Goal: Information Seeking & Learning: Learn about a topic

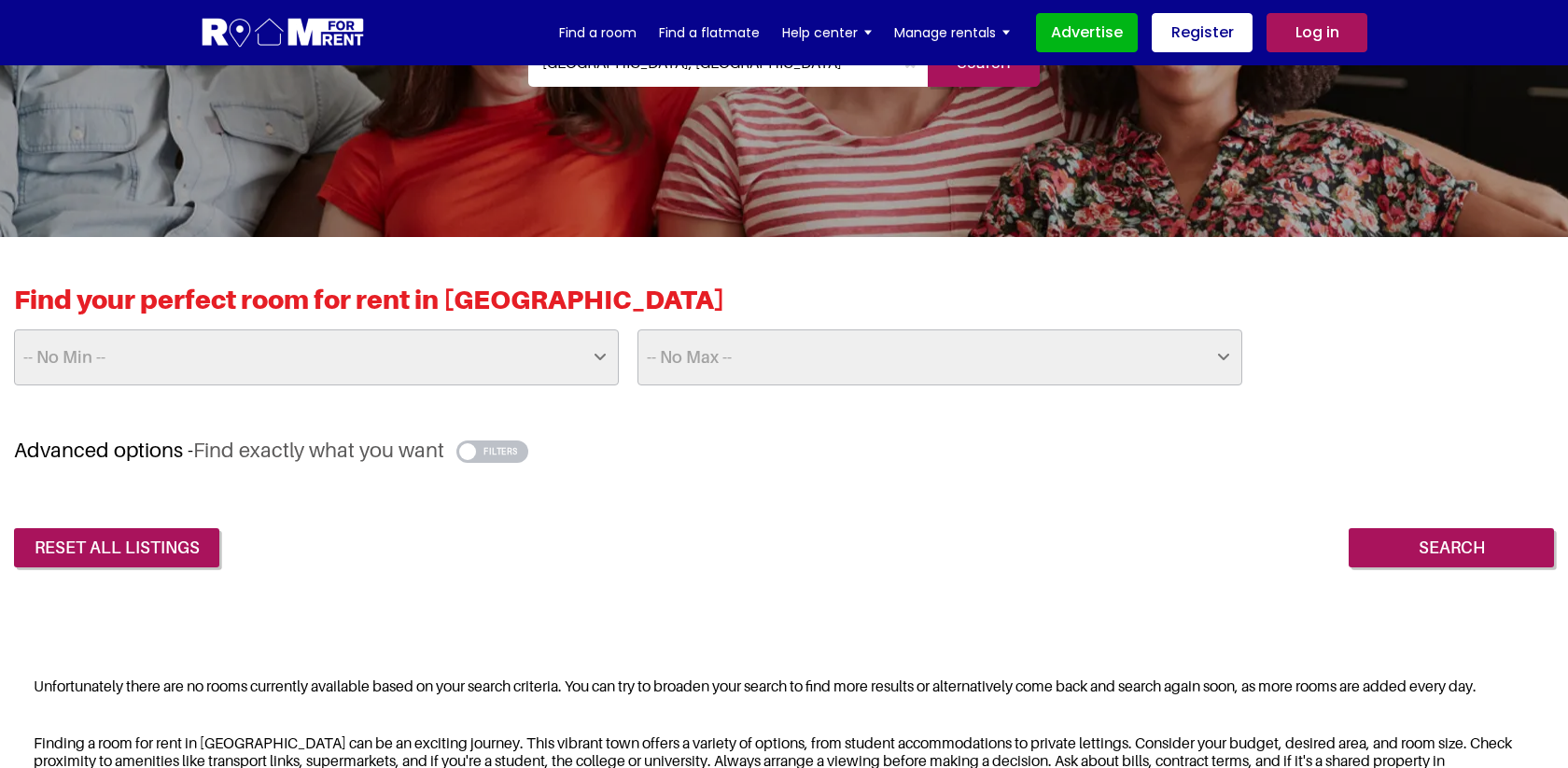
click at [576, 368] on select "-- No Min -- £25 £50 £75 £100 £125 £150 £175 £200 £225 £250 £275 £300 £325 £350…" at bounding box center [316, 357] width 605 height 56
select select "500"
click at [14, 329] on select "-- No Min -- £25 £50 £75 £100 £125 £150 £175 £200 £225 £250 £275 £300 £325 £350…" at bounding box center [316, 357] width 605 height 56
click at [1387, 536] on input "Search" at bounding box center [1451, 548] width 206 height 39
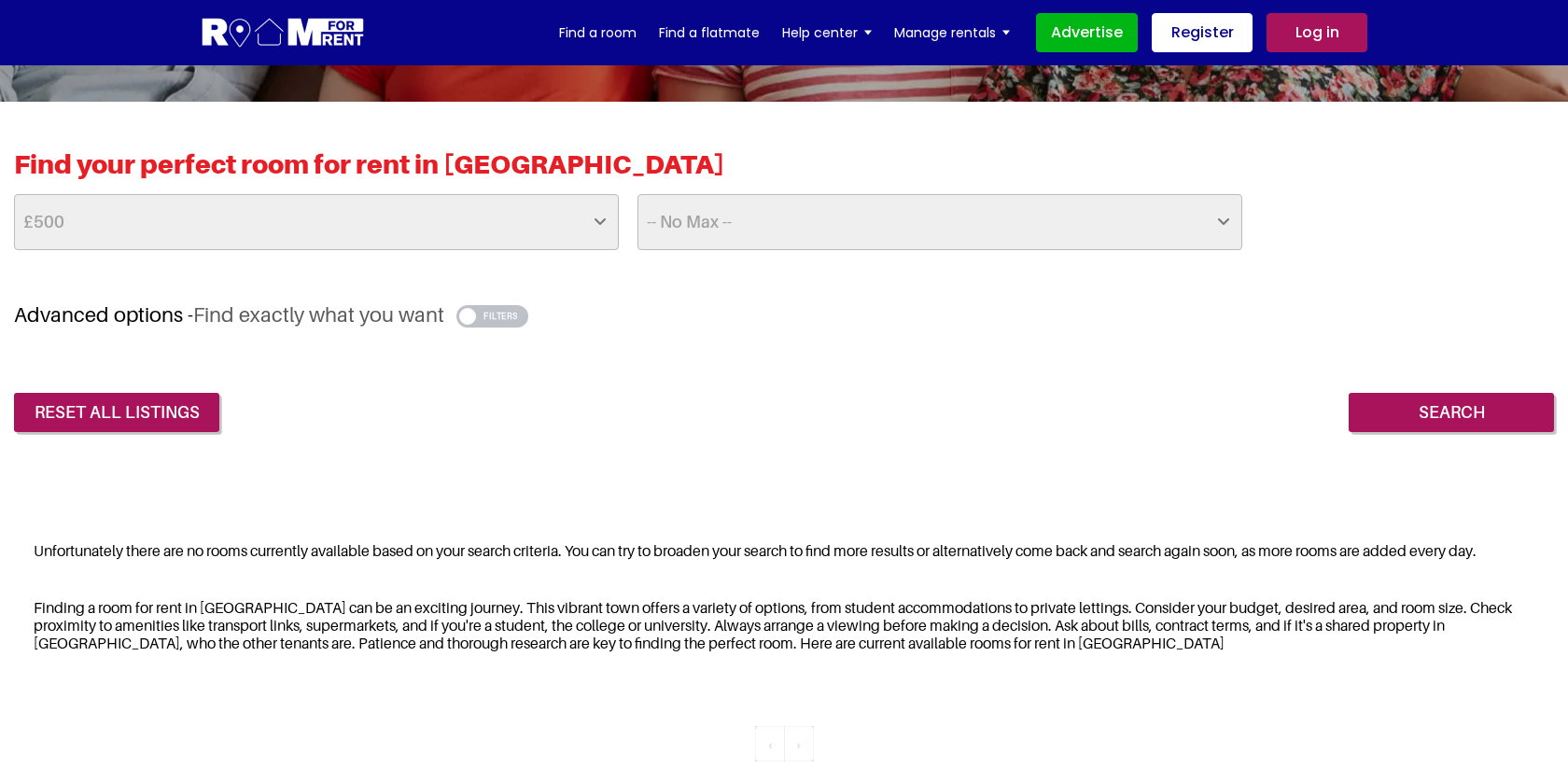
scroll to position [388, 0]
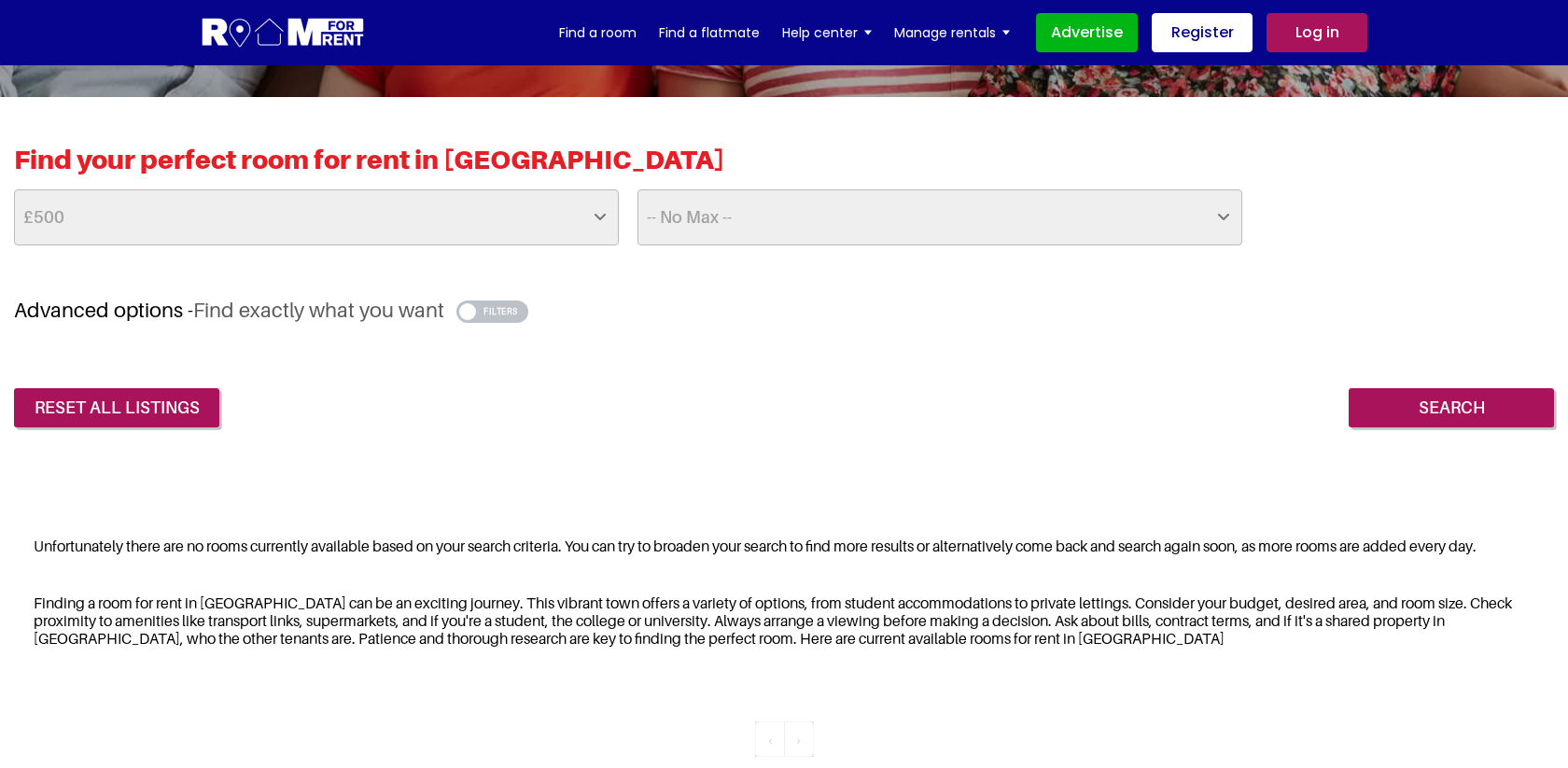
click at [1088, 230] on select "-- No Max -- £50 £75 £100 £125 £150 £175 £200 £225 £250 £275 £300 £325 £350 £37…" at bounding box center [939, 217] width 605 height 56
select select "525"
click at [637, 190] on select "-- No Max -- £50 £75 £100 £125 £150 £175 £200 £225 £250 £275 £300 £325 £350 £37…" at bounding box center [939, 217] width 605 height 56
click at [1380, 404] on input "Search" at bounding box center [1451, 408] width 206 height 39
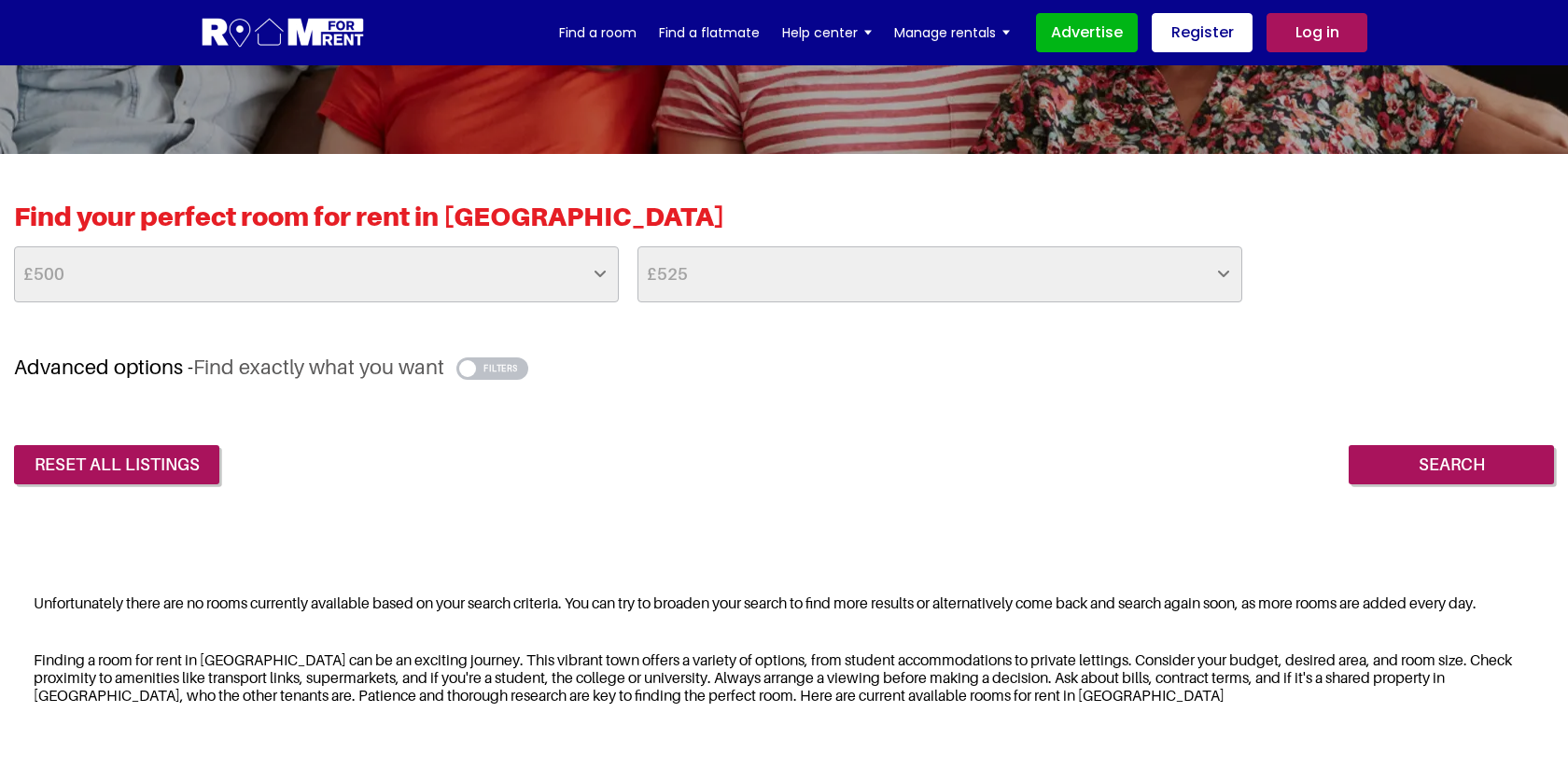
scroll to position [336, 0]
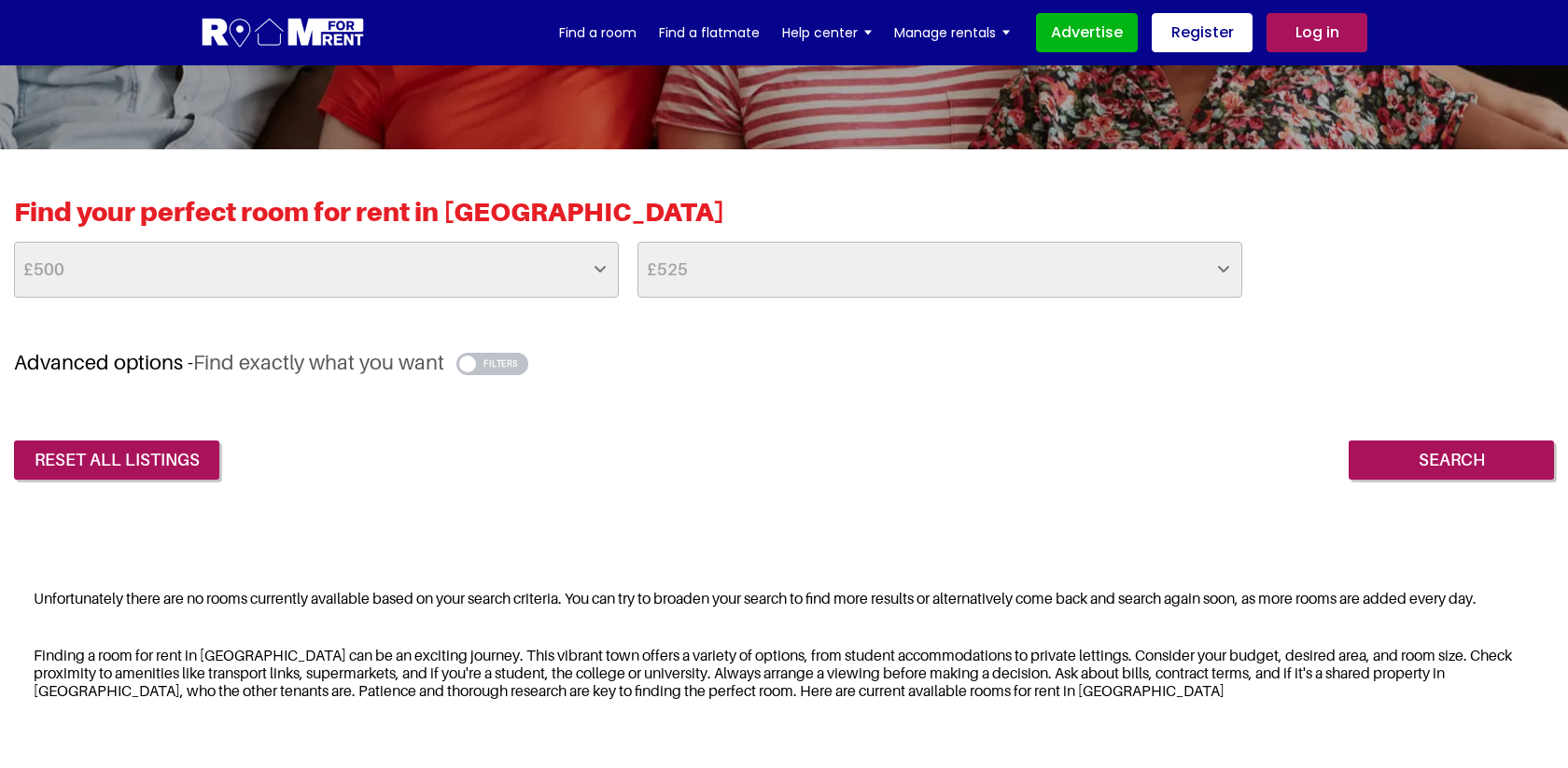
click at [501, 371] on button "button" at bounding box center [492, 364] width 72 height 23
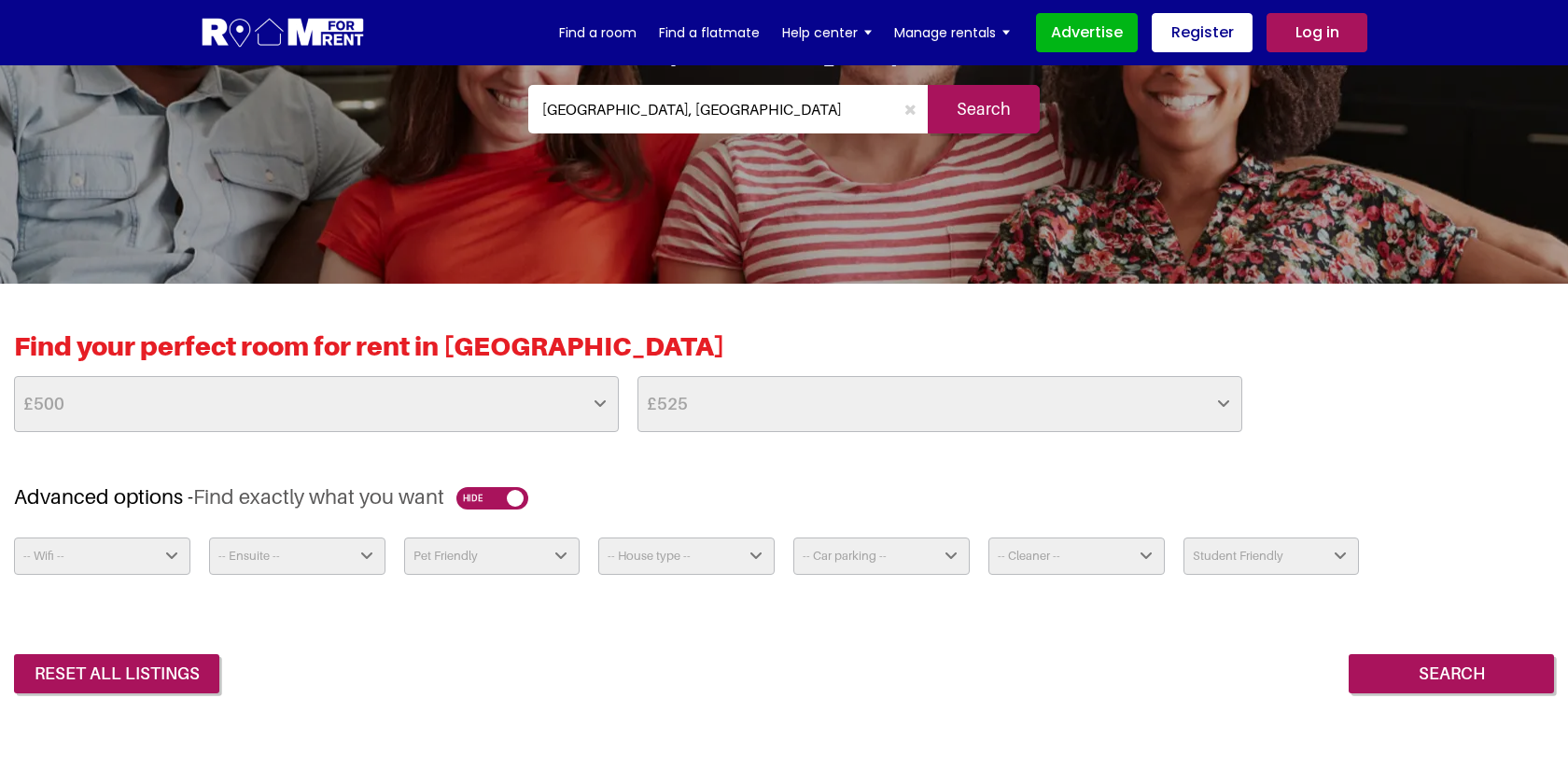
scroll to position [187, 0]
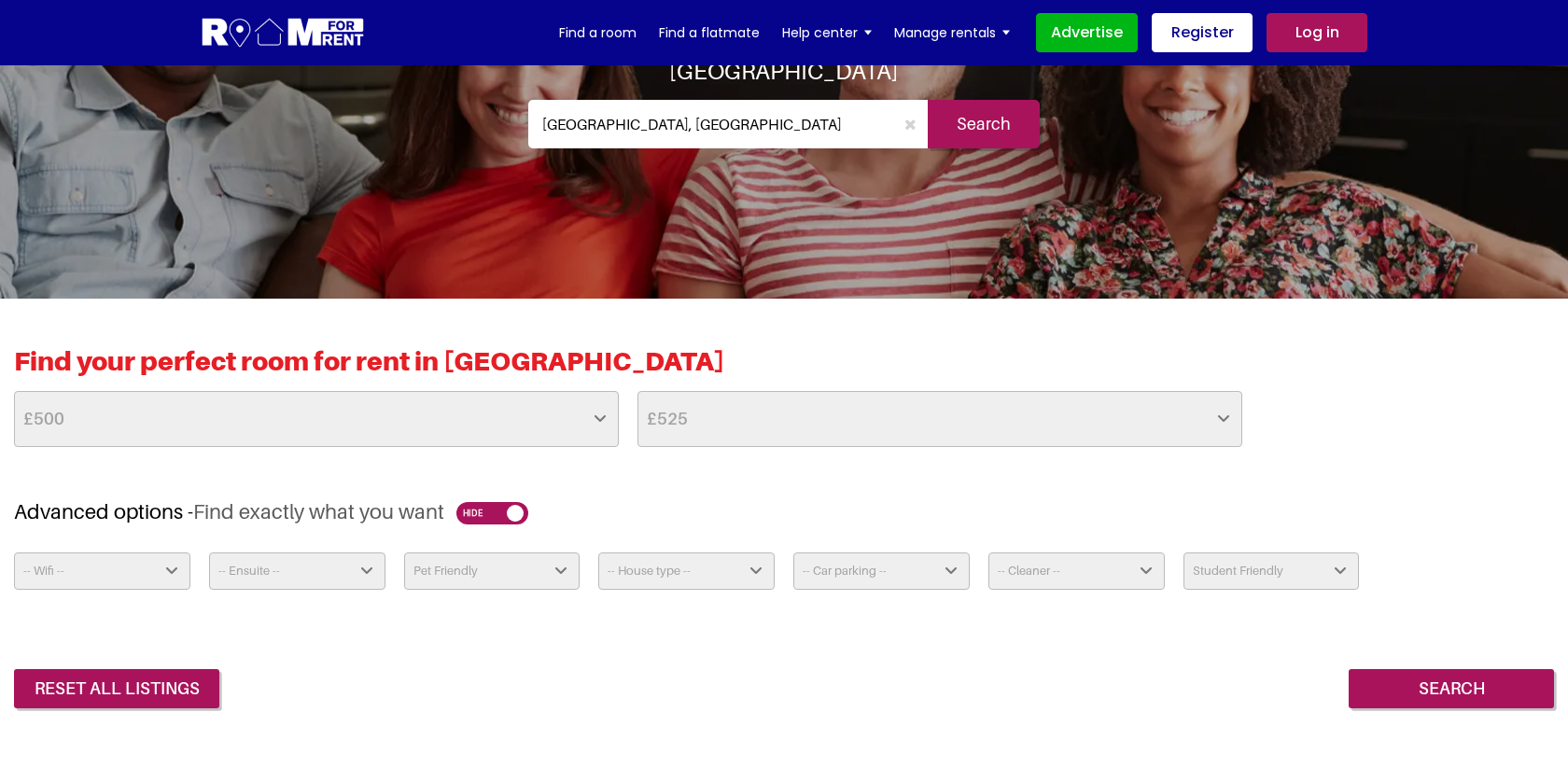
click at [452, 413] on select "-- No Min -- £25 £50 £75 £100 £125 £150 £175 £200 £225 £250 £275 £300 £325 £350…" at bounding box center [316, 419] width 605 height 56
select select "250"
click at [14, 391] on select "-- No Min -- £25 £50 £75 £100 £125 £150 £175 £200 £225 £250 £275 £300 £325 £350…" at bounding box center [316, 419] width 605 height 56
click at [749, 423] on select "-- No Max -- £50 £75 £100 £125 £150 £175 £200 £225 £250 £275 £300 £325 £350 £37…" at bounding box center [939, 419] width 605 height 56
select select "750"
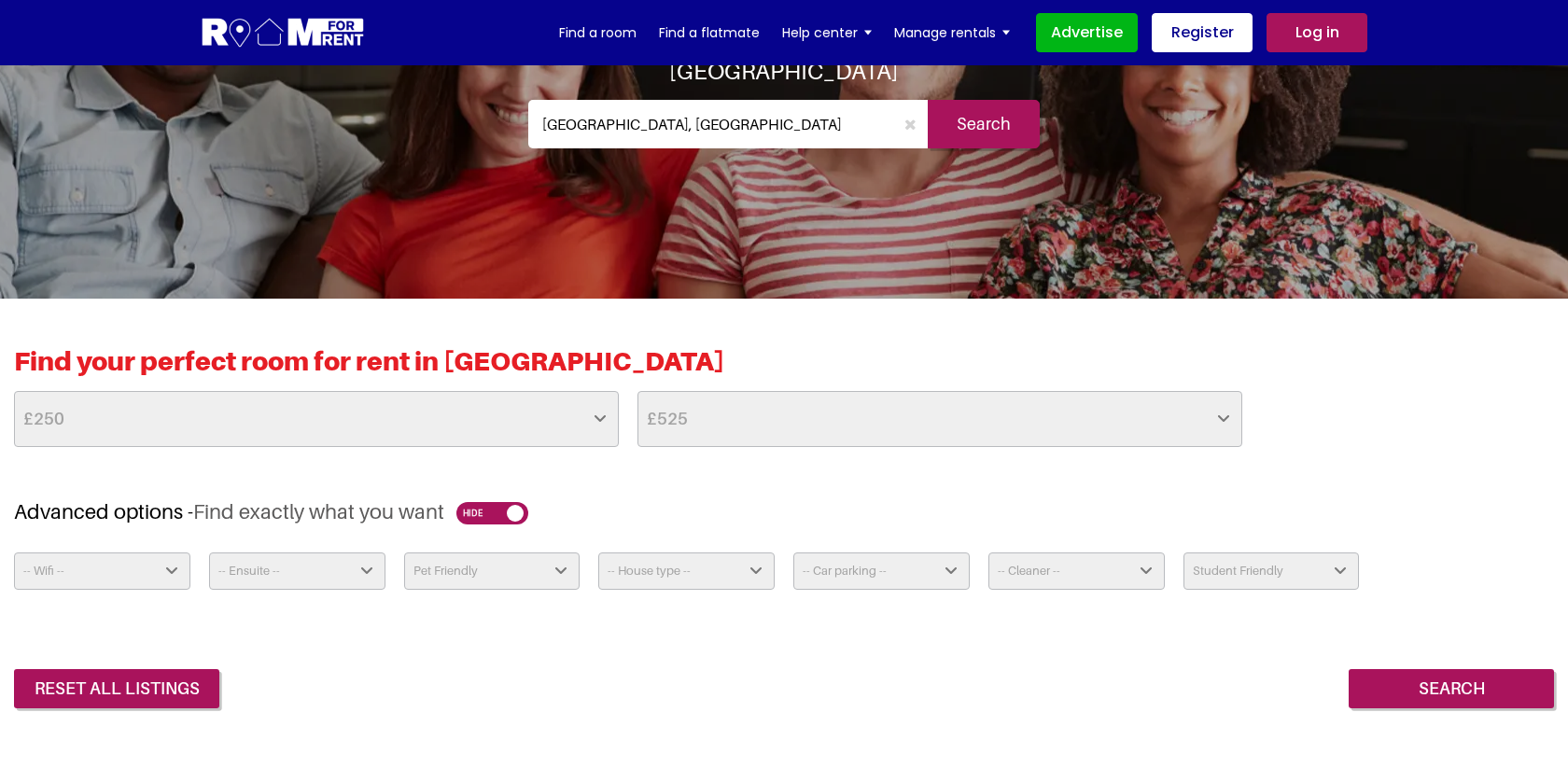
click at [637, 391] on select "-- No Max -- £50 £75 £100 £125 £150 £175 £200 £225 £250 £275 £300 £325 £350 £37…" at bounding box center [939, 419] width 605 height 56
click at [1395, 696] on input "Search" at bounding box center [1451, 688] width 206 height 39
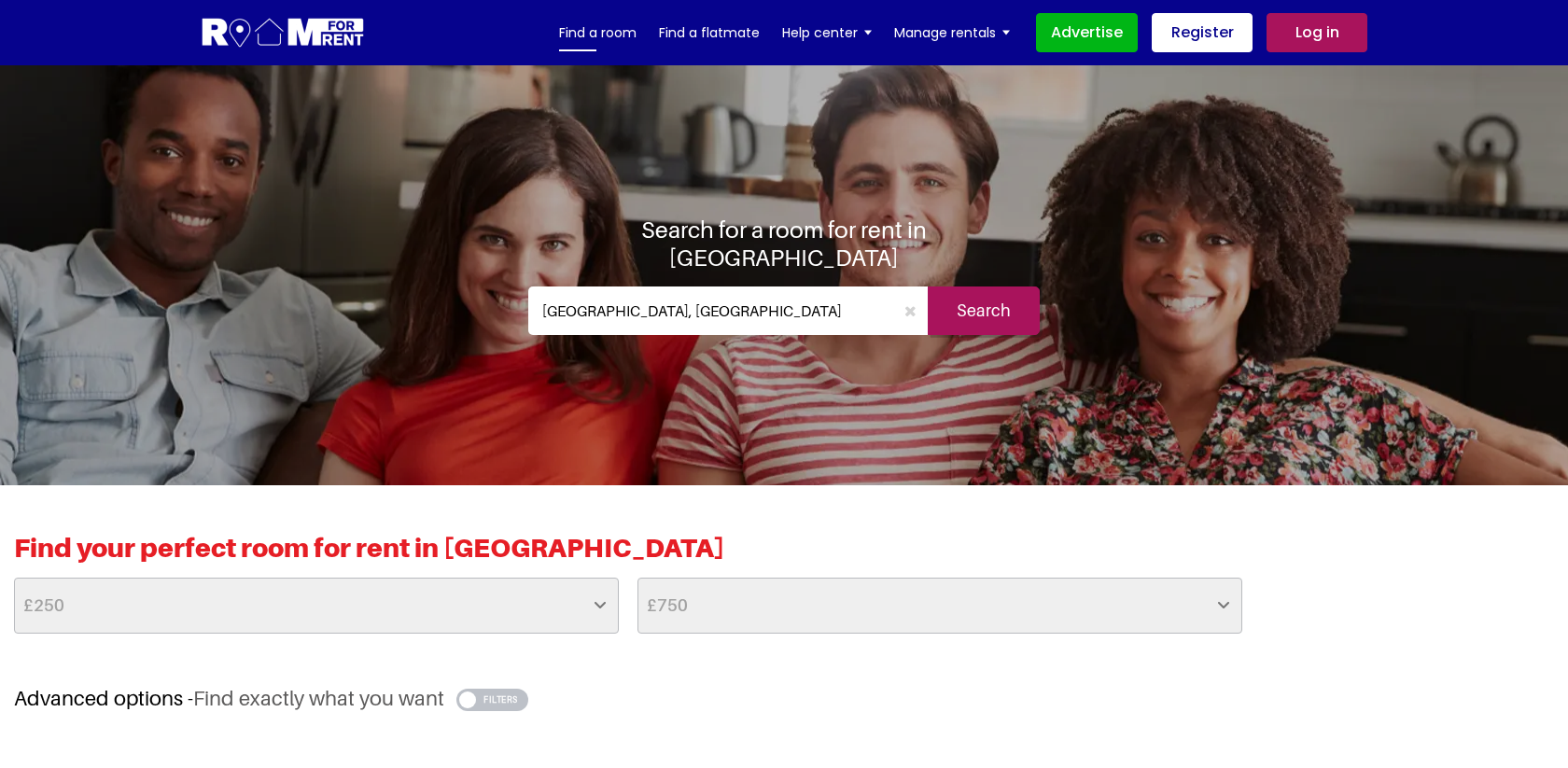
click at [627, 36] on link "Find a room" at bounding box center [597, 32] width 78 height 28
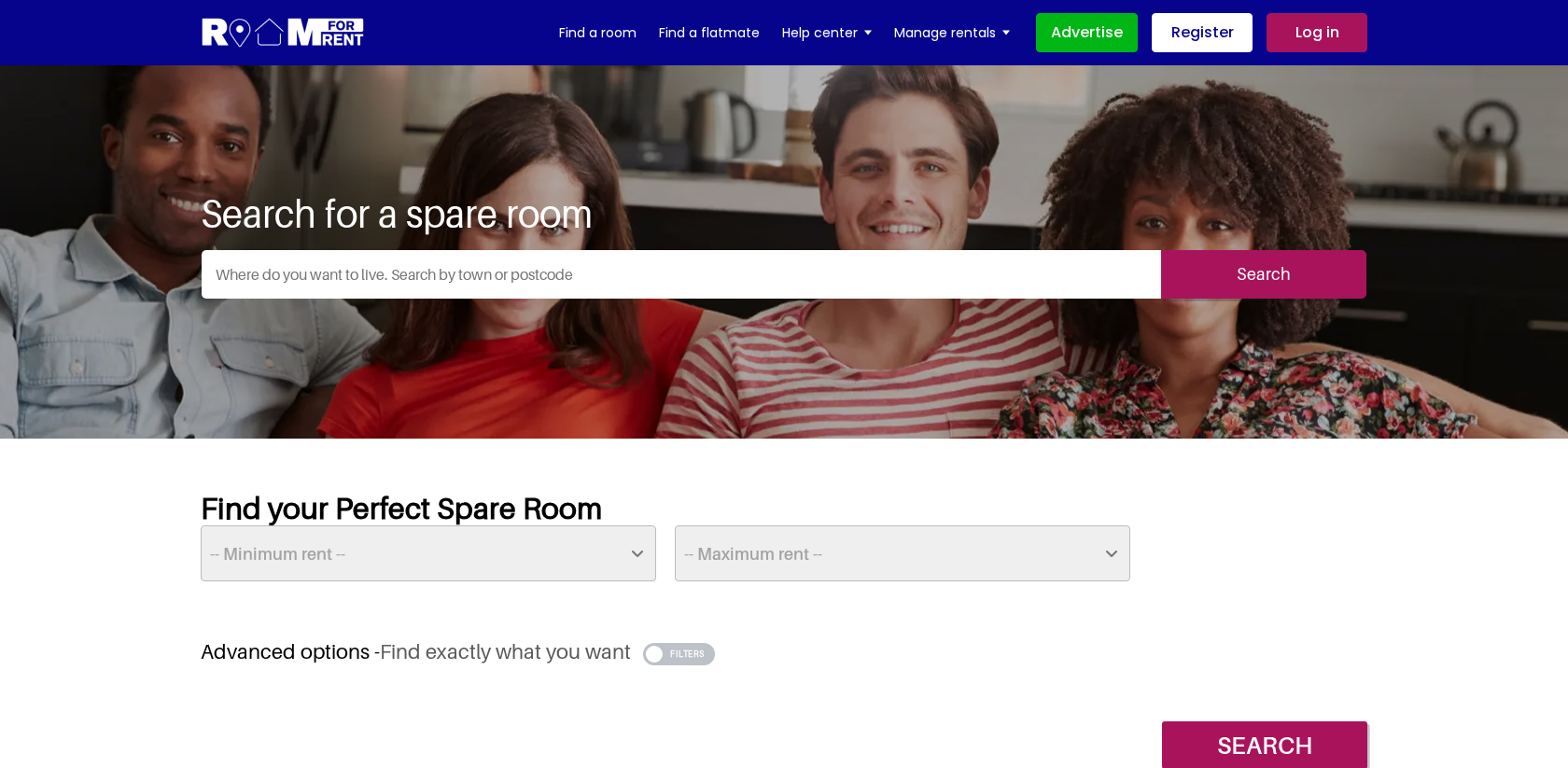
click at [594, 280] on input "text" at bounding box center [682, 273] width 960 height 48
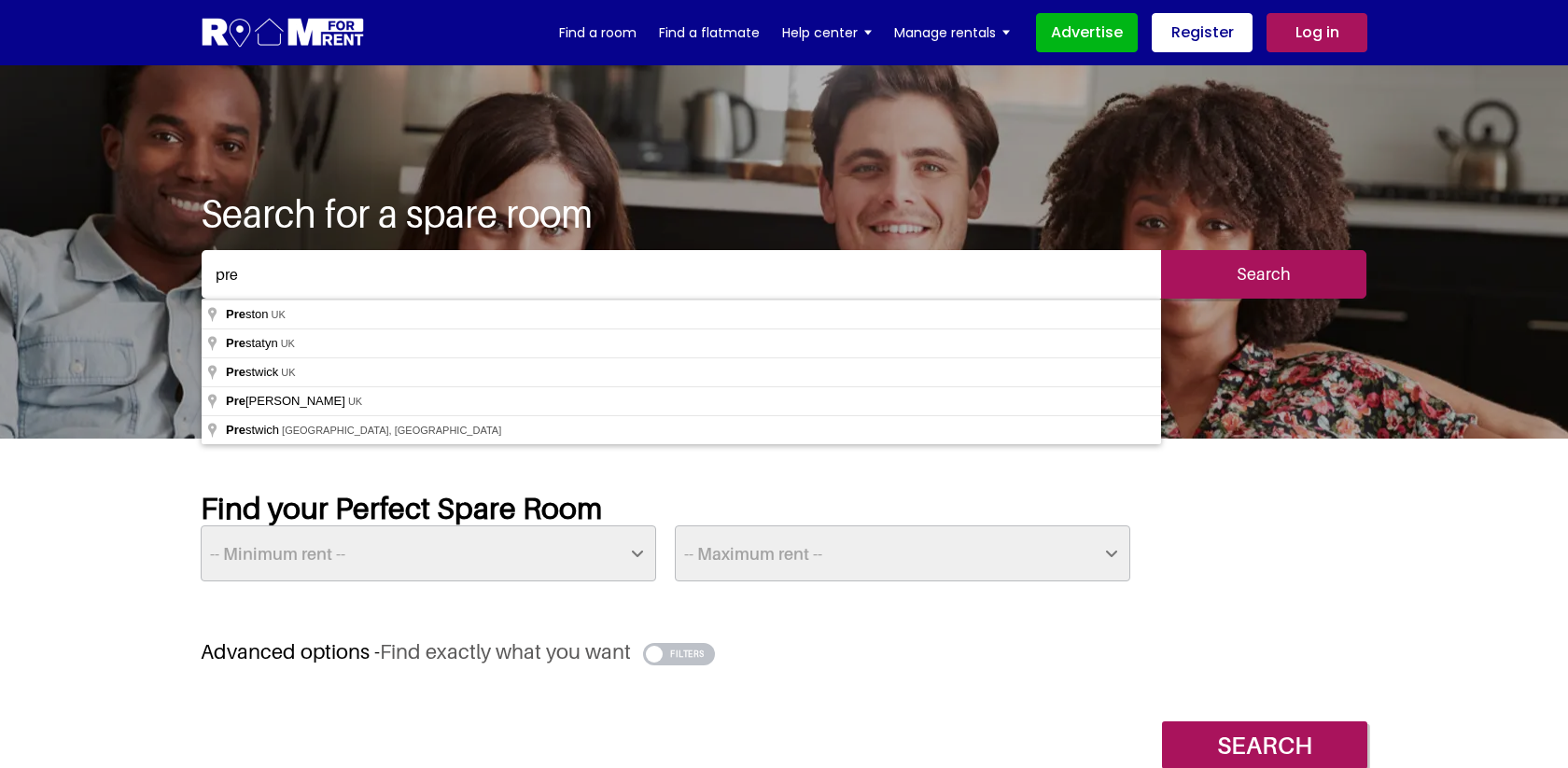
type input "[GEOGRAPHIC_DATA], [GEOGRAPHIC_DATA]"
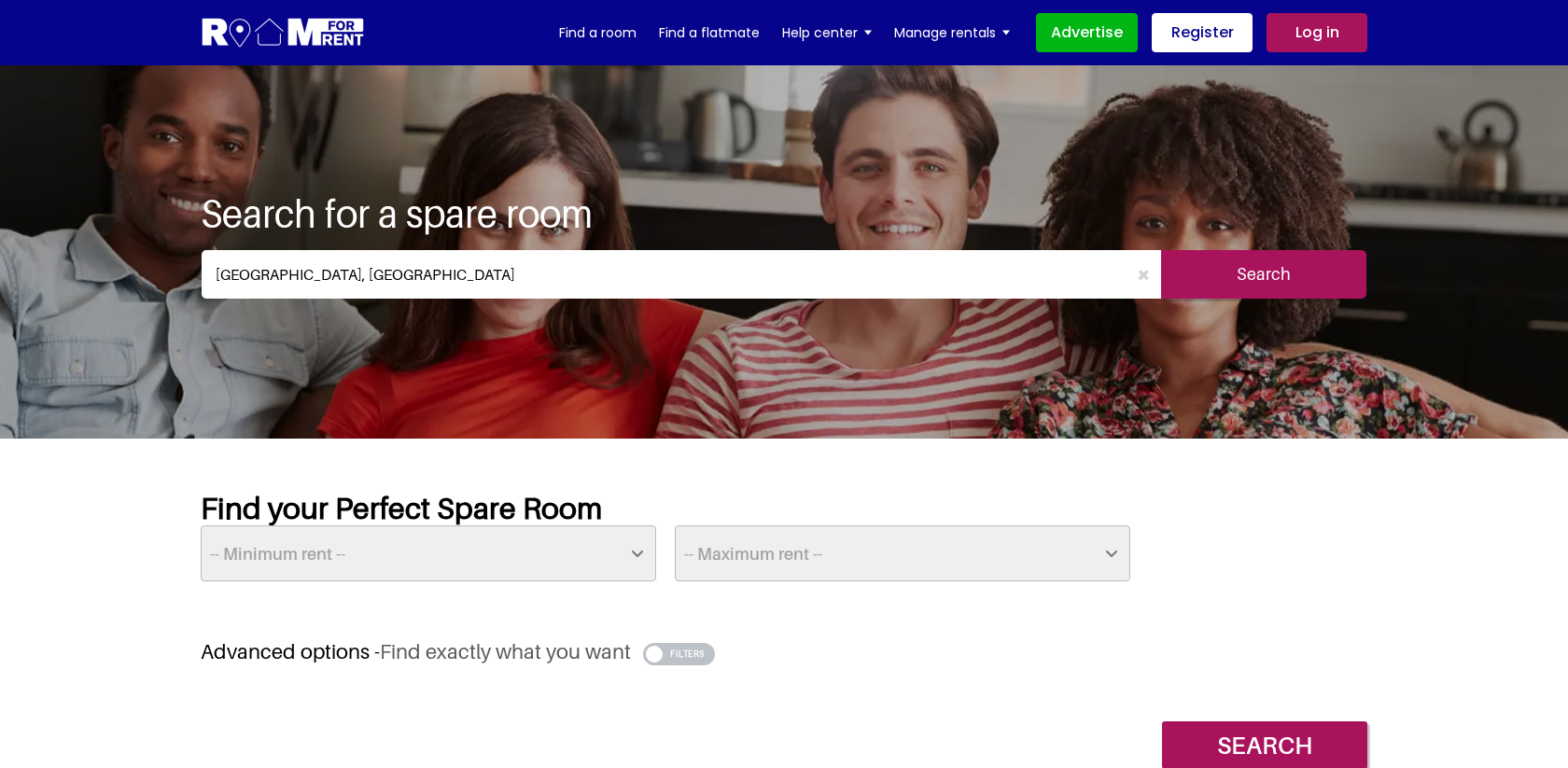
click at [1286, 292] on input "Search" at bounding box center [1264, 273] width 206 height 48
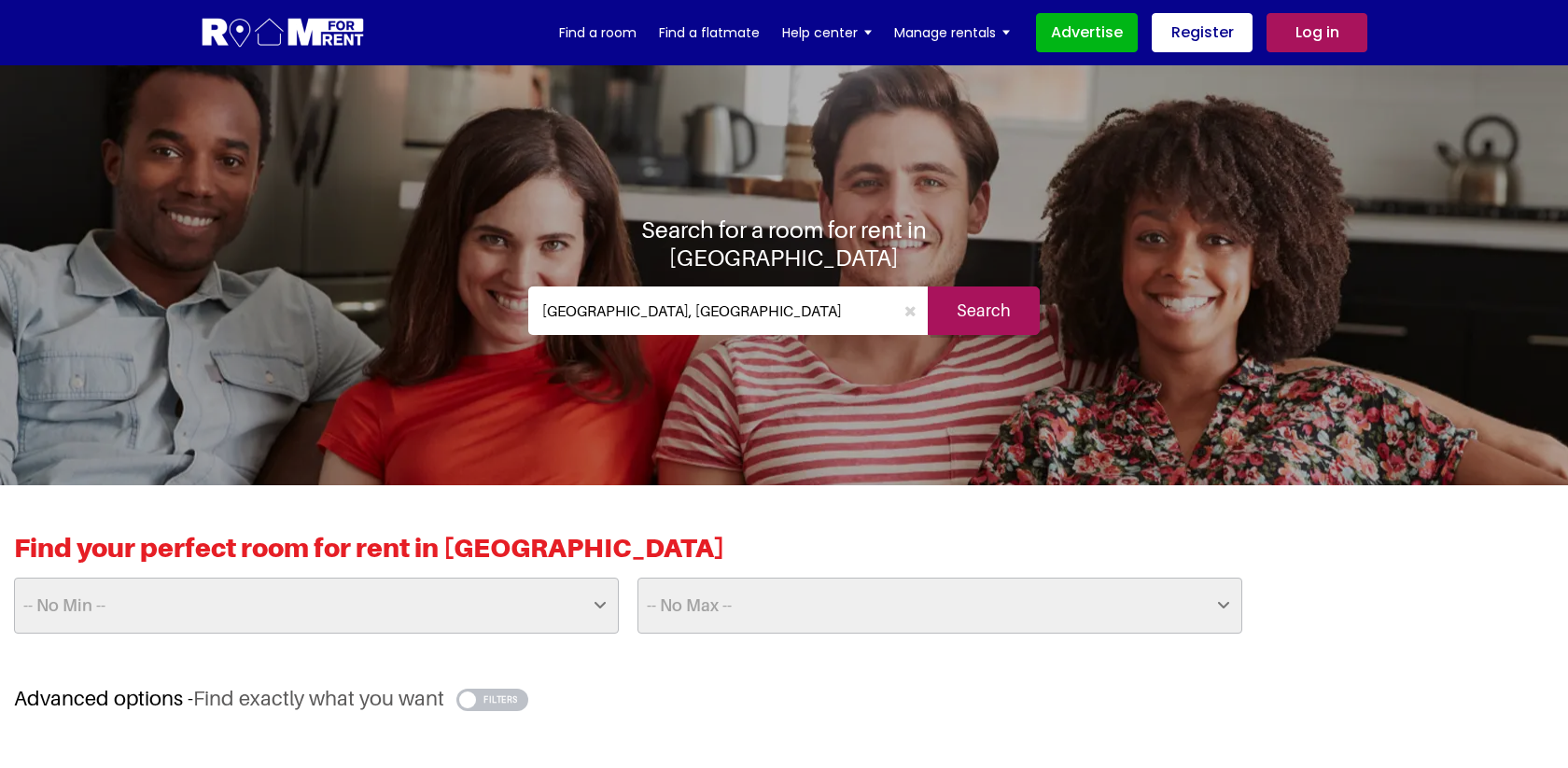
click at [579, 599] on select "-- No Min -- £25 £50 £75 £100 £125 £150 £175 £200 £225 £250 £275 £300 £325 £350…" at bounding box center [316, 605] width 605 height 56
select select "250"
select select "750"
select select "525"
